Goal: Task Accomplishment & Management: Use online tool/utility

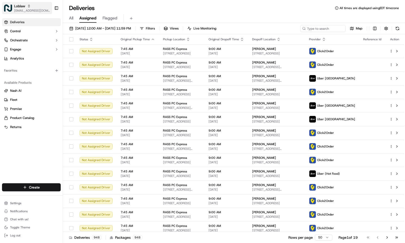
click at [18, 7] on span "Loblaw" at bounding box center [19, 6] width 11 height 5
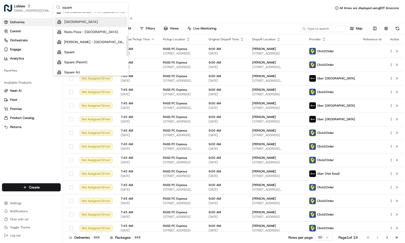
scroll to position [76, 0]
type input "square"
click at [83, 40] on div "Square" at bounding box center [90, 41] width 73 height 10
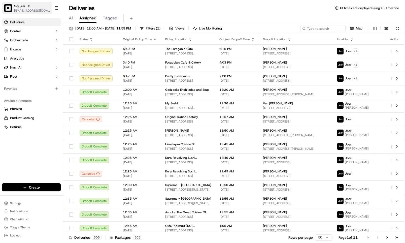
click at [24, 10] on span "[EMAIL_ADDRESS][DOMAIN_NAME]" at bounding box center [32, 11] width 36 height 4
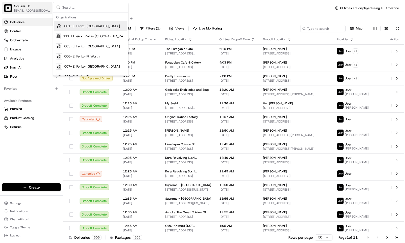
click at [20, 7] on span "Square" at bounding box center [19, 6] width 11 height 5
click at [75, 7] on input "text" at bounding box center [93, 7] width 63 height 10
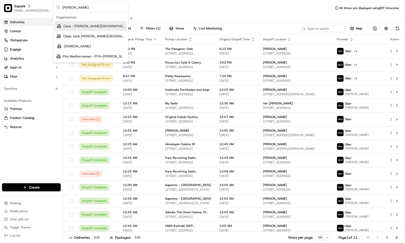
type input "sandy"
click at [86, 26] on span "Cava - [PERSON_NAME][GEOGRAPHIC_DATA]" at bounding box center [95, 26] width 62 height 5
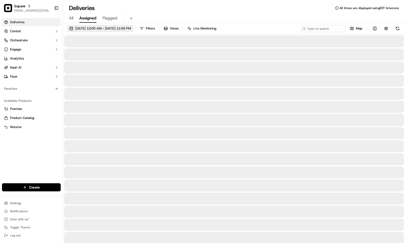
click at [118, 29] on span "09/17/2025 12:00 AM - 09/24/2025 11:59 PM" at bounding box center [103, 28] width 56 height 5
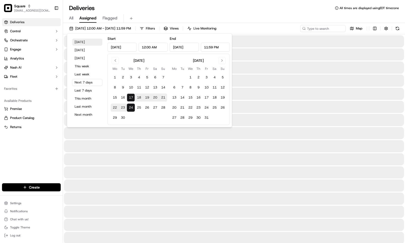
click at [84, 40] on button "Today" at bounding box center [87, 42] width 30 height 7
type input "Sep 17, 2025"
click at [220, 9] on div "Deliveries All times are displayed using EDT timezone" at bounding box center [234, 8] width 342 height 8
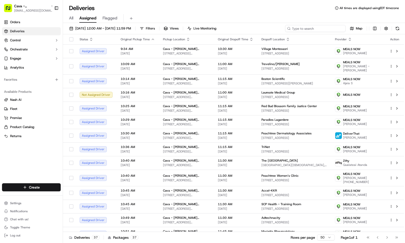
click at [313, 30] on input at bounding box center [315, 28] width 61 height 7
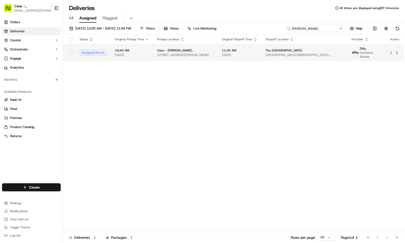
type input "ericka"
click at [179, 55] on span "[STREET_ADDRESS][PERSON_NAME]" at bounding box center [185, 55] width 57 height 4
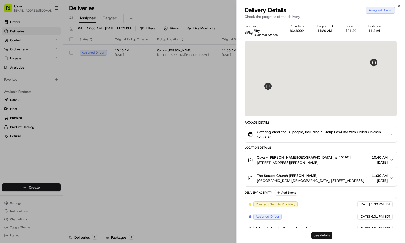
click at [316, 234] on button "See details" at bounding box center [322, 235] width 21 height 7
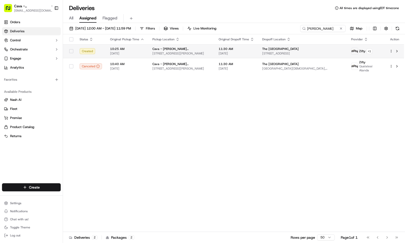
click at [164, 53] on span "[STREET_ADDRESS][PERSON_NAME]" at bounding box center [182, 53] width 58 height 4
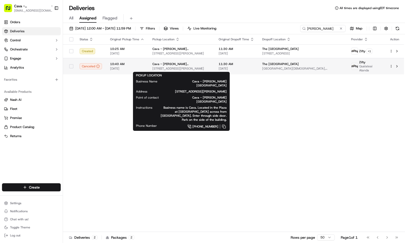
click at [178, 70] on span "[STREET_ADDRESS][PERSON_NAME]" at bounding box center [182, 69] width 58 height 4
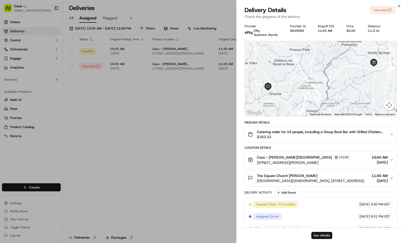
click at [326, 236] on button "See details" at bounding box center [322, 235] width 21 height 7
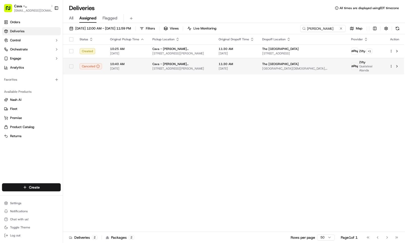
click at [136, 69] on span "[DATE]" at bounding box center [127, 69] width 34 height 4
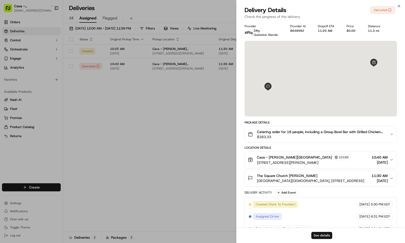
click at [327, 239] on button "See details" at bounding box center [322, 235] width 21 height 7
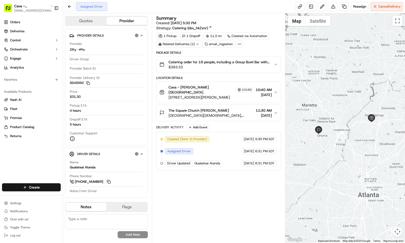
click at [186, 43] on div "Related Deliveries (1)" at bounding box center [178, 44] width 45 height 7
click at [228, 24] on div "Summary Created: [DATE] 5:30 PM Strategy: Catering (dss_hkZsnr)" at bounding box center [218, 23] width 125 height 15
click at [380, 9] on span "Cancel Delivery" at bounding box center [390, 6] width 22 height 5
click at [236, 113] on span "[GEOGRAPHIC_DATA][DEMOGRAPHIC_DATA], [STREET_ADDRESS]" at bounding box center [211, 115] width 85 height 5
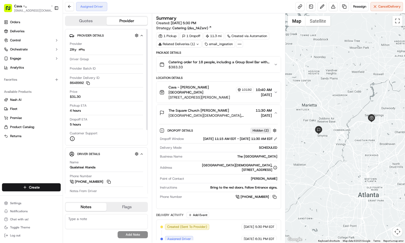
click at [203, 64] on span "Catering order for 18 people, including a Group Bowl Bar with Grilled Chicken a…" at bounding box center [219, 62] width 101 height 5
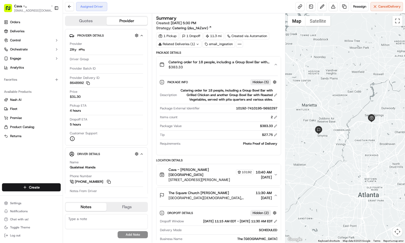
click at [203, 66] on span "$383.33" at bounding box center [219, 67] width 101 height 5
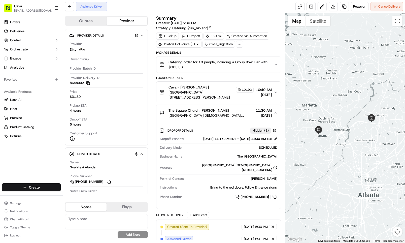
click at [242, 90] on span "10192" at bounding box center [247, 90] width 10 height 4
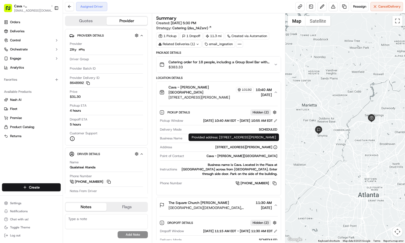
drag, startPoint x: 192, startPoint y: 147, endPoint x: 279, endPoint y: 147, distance: 87.0
click at [279, 147] on div "Pickup Details Hidden ( 2 ) Pickup Window [DATE] 10:40 AM EDT - [DATE] 10:55 AM…" at bounding box center [219, 147] width 125 height 88
copy div "[STREET_ADDRESS][PERSON_NAME]"
click at [247, 16] on div "Summary" at bounding box center [218, 18] width 125 height 5
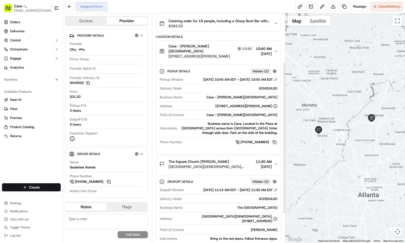
scroll to position [76, 0]
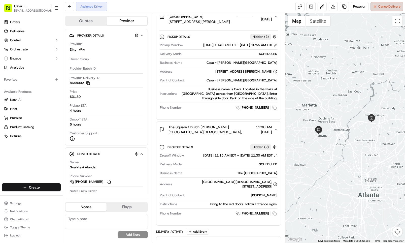
click at [376, 9] on button "Cancel Delivery" at bounding box center [387, 6] width 33 height 9
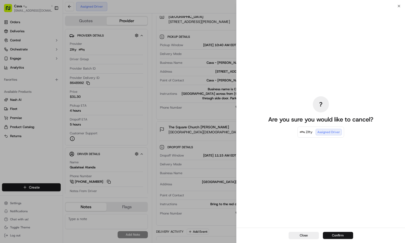
click at [336, 237] on button "Confirm" at bounding box center [338, 235] width 30 height 7
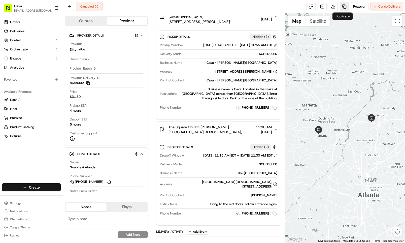
click at [345, 6] on link at bounding box center [344, 6] width 9 height 9
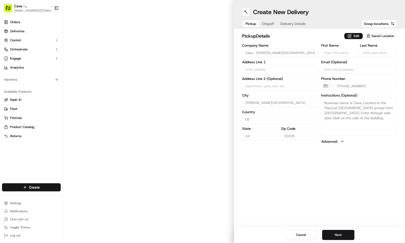
type input "[STREET_ADDRESS]"
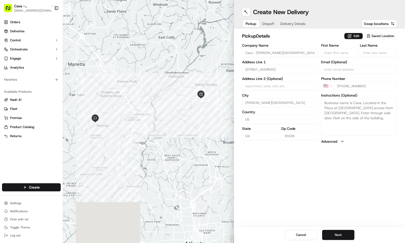
click at [269, 24] on span "Dropoff" at bounding box center [268, 23] width 12 height 5
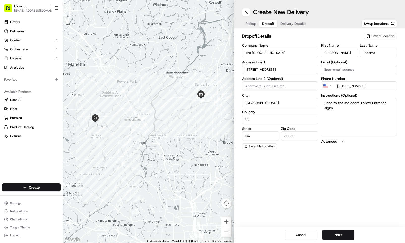
click at [274, 73] on input "[STREET_ADDRESS]" at bounding box center [280, 69] width 76 height 9
paste input "[STREET_ADDRESS]"
click at [313, 64] on div "Address Line 1 [STREET_ADDRESS]" at bounding box center [280, 67] width 76 height 14
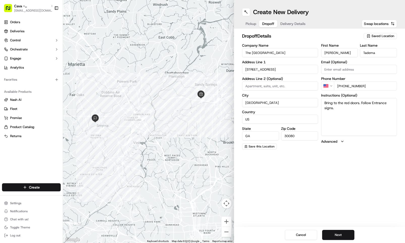
click at [278, 68] on input "[STREET_ADDRESS]" at bounding box center [280, 69] width 76 height 9
click at [281, 80] on div "[STREET_ADDRESS]" at bounding box center [281, 80] width 74 height 8
type input "[STREET_ADDRESS]"
type input "[GEOGRAPHIC_DATA]"
type input "[STREET_ADDRESS]"
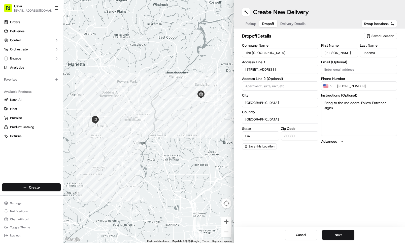
click at [320, 173] on div "Create New Delivery Pickup Dropoff Delivery Details Swap locations dropoff Deta…" at bounding box center [319, 121] width 171 height 243
click at [324, 102] on textarea "Bring to the red doors. Follow Entrance signs." at bounding box center [359, 117] width 76 height 38
paste textarea "[STREET_ADDRESS]"
type textarea "[STREET_ADDRESS] Bring to the red doors. Follow Entrance signs."
click at [388, 115] on textarea "[STREET_ADDRESS] Bring to the red doors. Follow Entrance signs." at bounding box center [359, 117] width 76 height 38
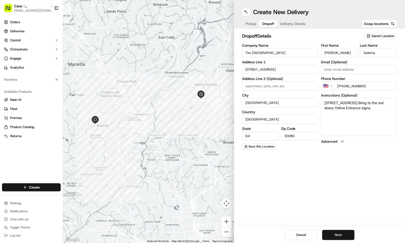
click at [289, 23] on span "Delivery Details" at bounding box center [293, 23] width 25 height 5
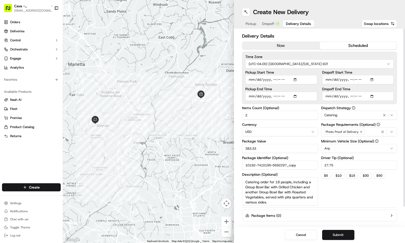
click at [269, 26] on span "Dropoff" at bounding box center [268, 23] width 12 height 5
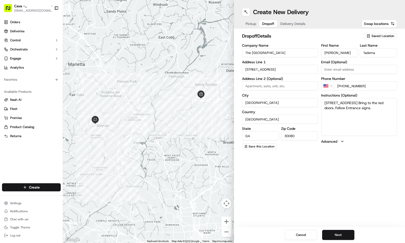
click at [280, 55] on input "The [GEOGRAPHIC_DATA]" at bounding box center [280, 52] width 76 height 9
click at [340, 236] on button "Next" at bounding box center [338, 235] width 32 height 10
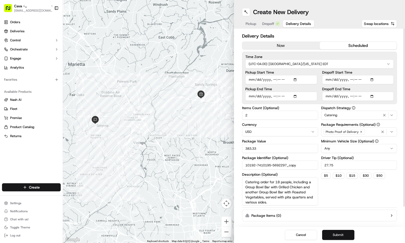
click at [332, 233] on button "Submit" at bounding box center [338, 235] width 32 height 10
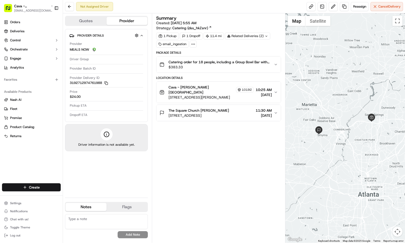
click at [228, 26] on div "Summary Created: [DATE] 5:55 AM Strategy: Catering (dss_hkZsnr)" at bounding box center [218, 23] width 125 height 15
click at [232, 24] on div "Summary Created: [DATE] 5:55 AM Strategy: Catering (dss_hkZsnr)" at bounding box center [218, 23] width 125 height 15
click at [101, 20] on button "Quotes" at bounding box center [86, 21] width 41 height 8
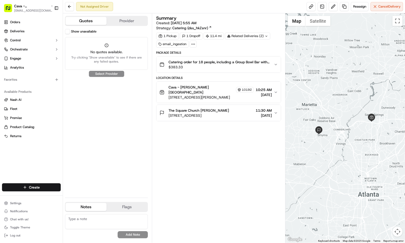
click at [122, 20] on button "Provider" at bounding box center [127, 21] width 41 height 8
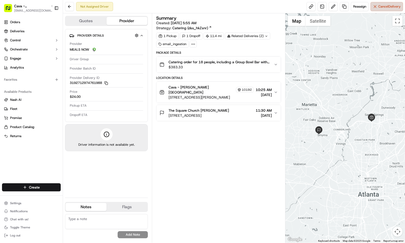
click at [376, 9] on button "Cancel Delivery" at bounding box center [387, 6] width 33 height 9
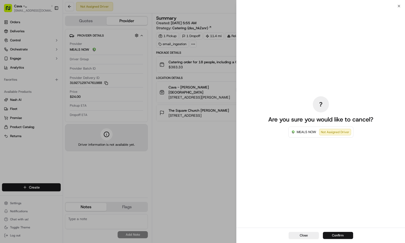
click at [342, 234] on button "Confirm" at bounding box center [338, 235] width 30 height 7
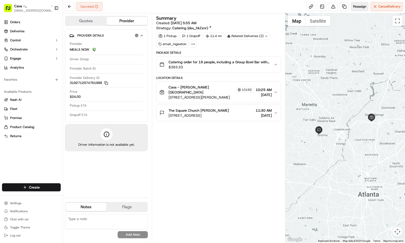
click at [354, 6] on span "Reassign" at bounding box center [360, 6] width 13 height 5
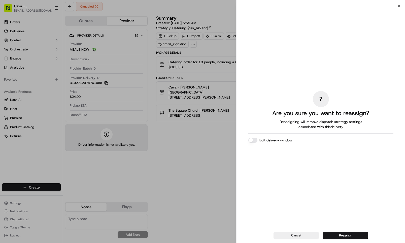
click at [257, 139] on button "Edit delivery window" at bounding box center [253, 140] width 9 height 5
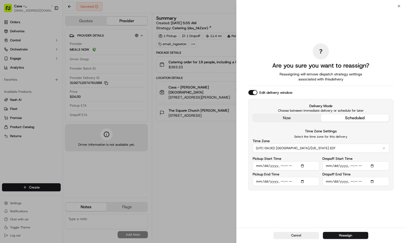
click at [252, 92] on button "Edit delivery window" at bounding box center [253, 92] width 9 height 5
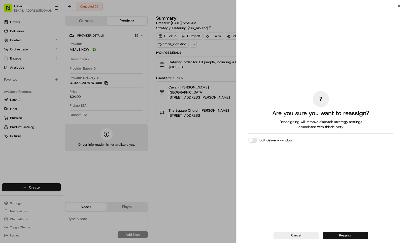
click at [333, 234] on button "Reassign" at bounding box center [345, 235] width 45 height 7
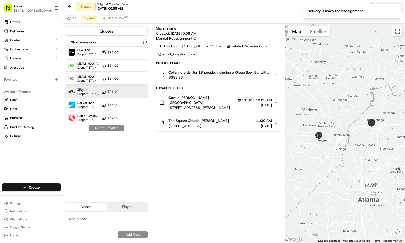
click at [84, 89] on span "Zifty" at bounding box center [88, 90] width 22 height 4
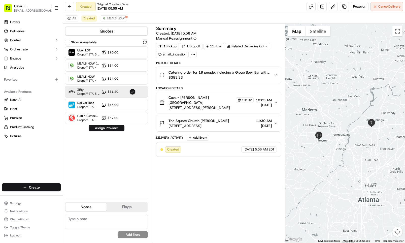
click at [118, 130] on button "Assign Provider" at bounding box center [107, 128] width 36 height 6
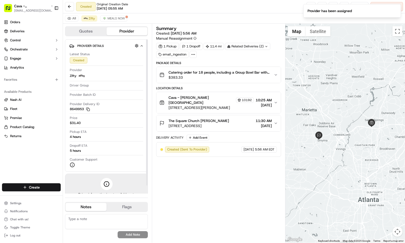
click at [197, 183] on div "Summary Created: [DATE] 5:56 AM Manual Reassignment 1 Pickup 1 Dropoff 11.4 mi …" at bounding box center [218, 133] width 125 height 214
